Goal: Transaction & Acquisition: Purchase product/service

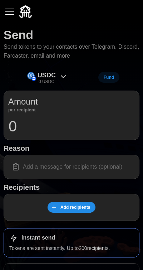
click at [8, 16] on button "button" at bounding box center [10, 12] width 12 height 12
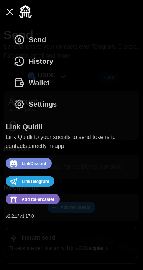
click at [22, 83] on icon "dots" at bounding box center [19, 82] width 11 height 11
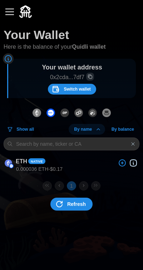
click at [98, 165] on div "ETH Native" at bounding box center [72, 163] width 134 height 12
click at [18, 164] on strong "ETH" at bounding box center [21, 161] width 11 height 6
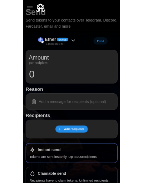
scroll to position [22, 0]
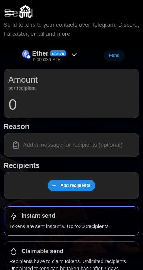
click at [31, 107] on input "0" at bounding box center [71, 105] width 127 height 18
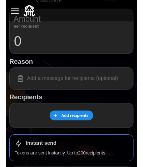
scroll to position [82, 0]
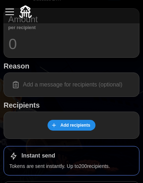
click at [36, 89] on input at bounding box center [71, 84] width 127 height 15
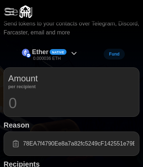
scroll to position [23, 0]
type input "0xFE5978EA7f4790Ee8a7a82fc5249cF142551e79E"
click at [21, 100] on input "text" at bounding box center [71, 103] width 127 height 18
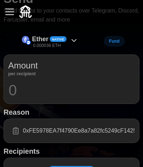
scroll to position [37, 0]
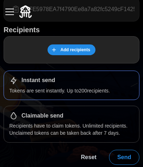
type input "0.000036"
click at [125, 156] on span "Send" at bounding box center [124, 157] width 14 height 14
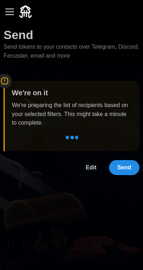
scroll to position [0, 0]
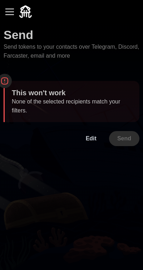
click at [98, 132] on button "Edit" at bounding box center [91, 138] width 27 height 15
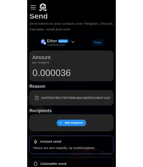
scroll to position [54, 0]
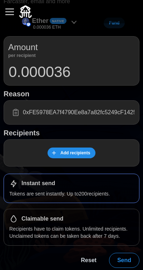
click at [13, 109] on icon at bounding box center [15, 112] width 9 height 9
click at [59, 151] on span "Add recipients" at bounding box center [70, 153] width 39 height 10
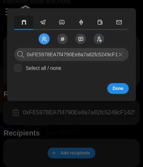
scroll to position [0, 24]
type input "0xFE5978EA7f4790Ee8a7a82fc5249cF142551e79E"
click at [113, 86] on button "Done" at bounding box center [117, 88] width 21 height 11
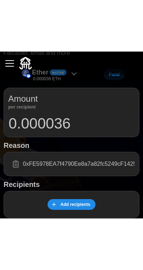
scroll to position [0, 0]
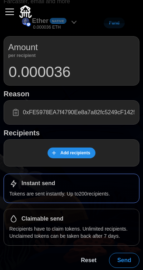
click at [106, 184] on div "Instant send" at bounding box center [71, 183] width 125 height 9
click at [88, 154] on span "Add recipients" at bounding box center [75, 153] width 30 height 10
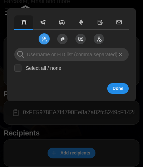
click at [97, 22] on button "button" at bounding box center [100, 22] width 19 height 14
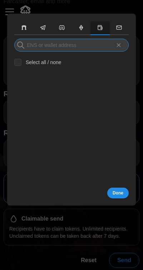
paste input "0xFE5978EA7f4790Ee8a7a82fc5249cF142551e79E"
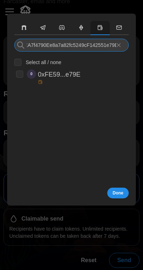
type input "0xFE5978EA7f4790Ee8a7a82fc5249cF142551e79E"
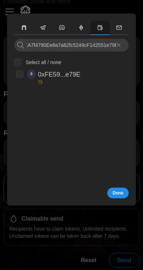
click at [47, 77] on p "0xFE59...e79E" at bounding box center [59, 74] width 43 height 10
checkbox input "true"
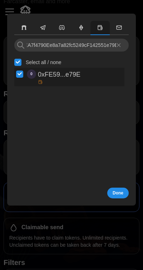
scroll to position [0, 0]
click at [66, 77] on p "0xFE59...e79E" at bounding box center [59, 74] width 43 height 10
checkbox input "false"
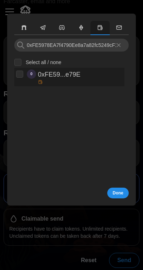
click at [57, 74] on p "0xFE59...e79E" at bounding box center [59, 74] width 43 height 10
checkbox input "true"
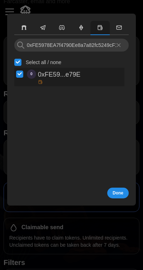
click at [123, 188] on span "Done" at bounding box center [118, 193] width 11 height 10
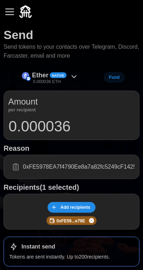
click at [77, 127] on input "0.000036" at bounding box center [71, 126] width 127 height 18
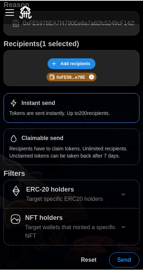
scroll to position [143, 0]
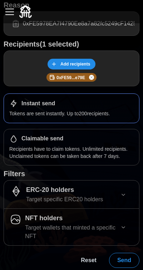
type input "0.000035"
click at [127, 256] on span "Send" at bounding box center [124, 260] width 14 height 14
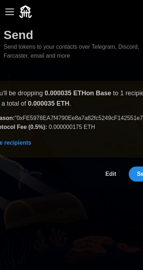
click at [137, 179] on span "Send" at bounding box center [144, 174] width 14 height 14
